Goal: Obtain resource: Obtain resource

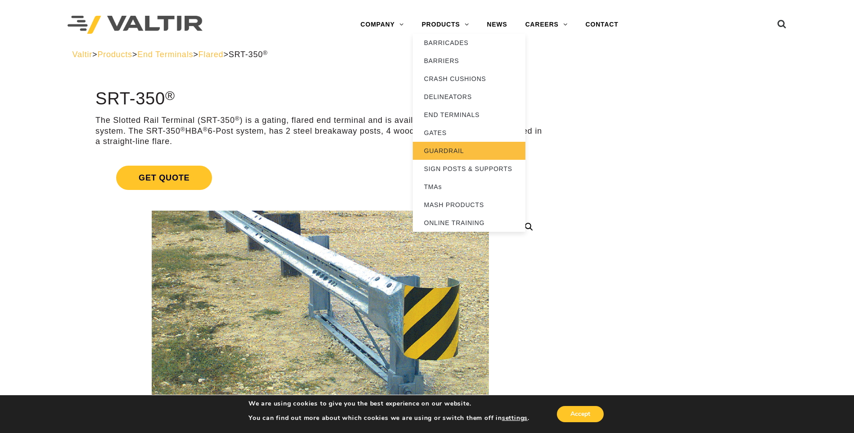
click at [457, 154] on link "GUARDRAIL" at bounding box center [469, 151] width 113 height 18
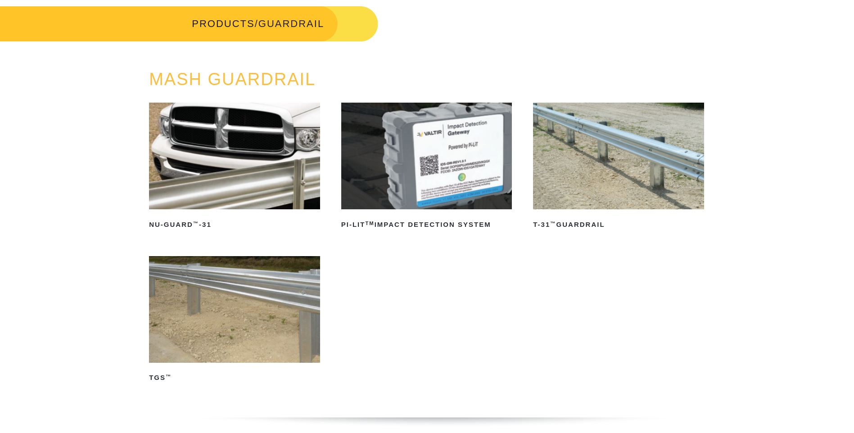
scroll to position [45, 0]
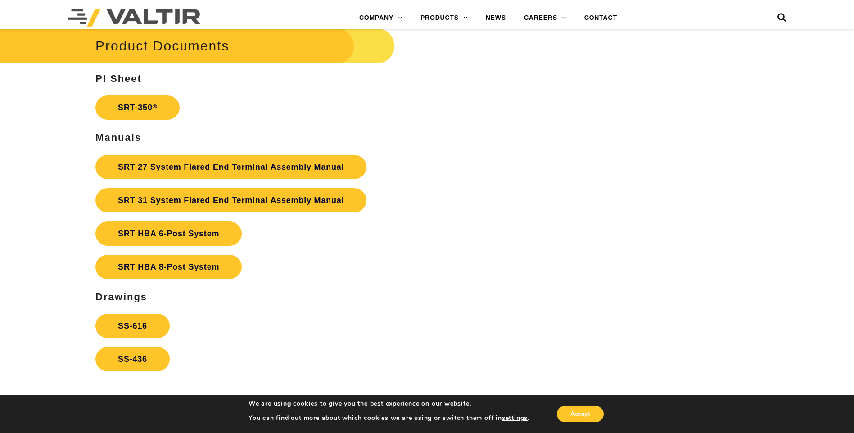
scroll to position [1712, 0]
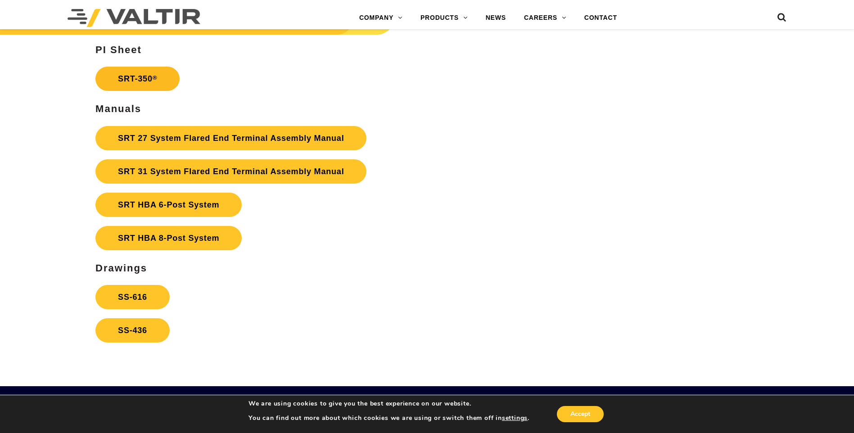
click at [142, 83] on link "SRT-350 ®" at bounding box center [137, 79] width 84 height 24
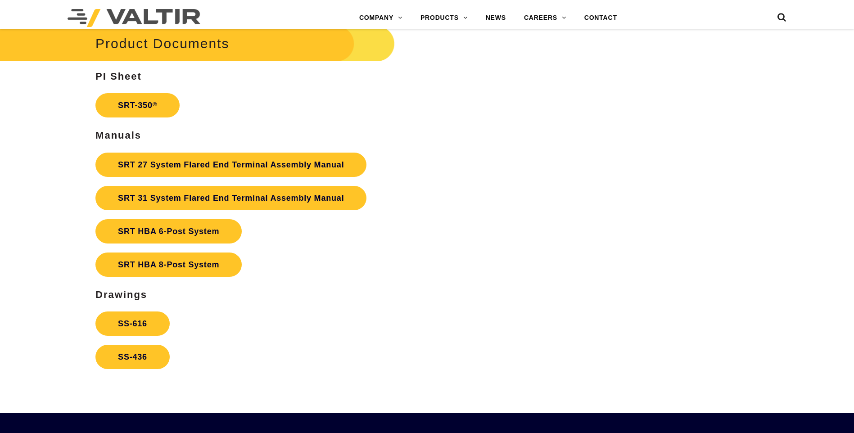
scroll to position [1712, 0]
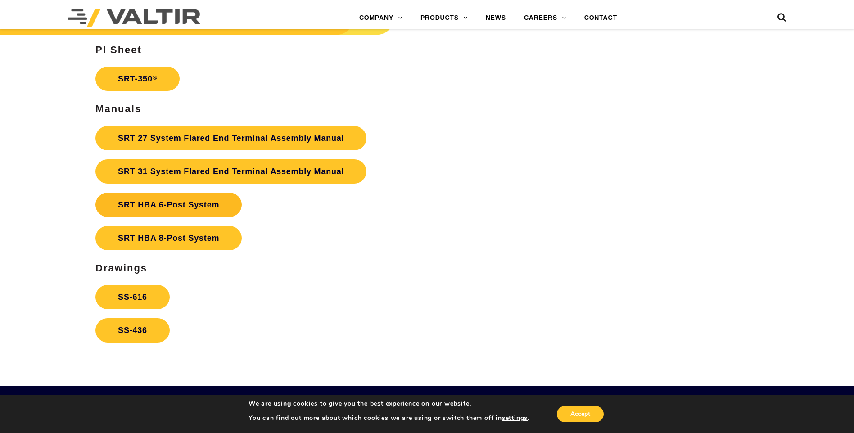
click at [148, 204] on strong "SRT HBA 6-Post System" at bounding box center [168, 204] width 101 height 9
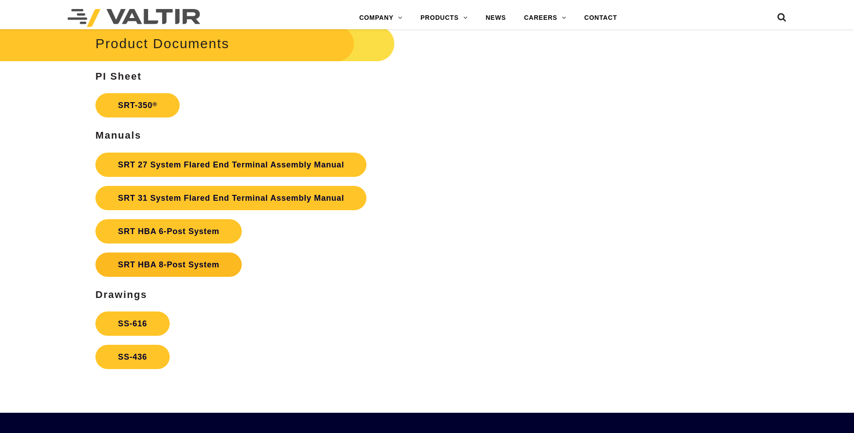
scroll to position [1712, 0]
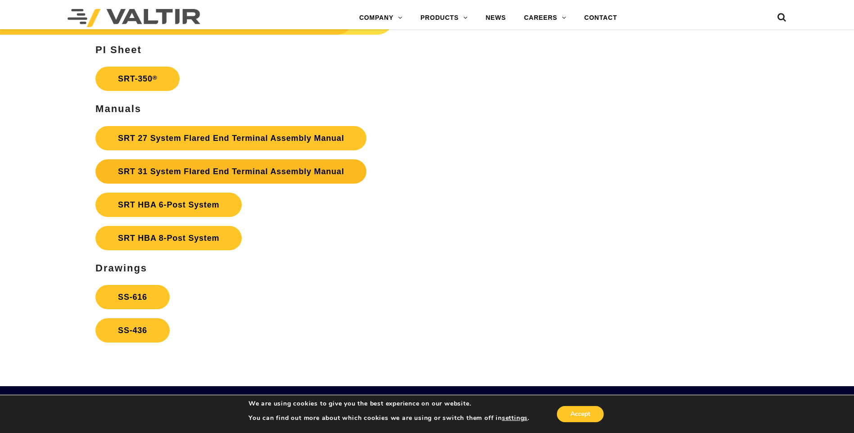
click at [153, 176] on link "SRT 31 System Flared End Terminal Assembly Manual" at bounding box center [230, 171] width 271 height 24
